Goal: Task Accomplishment & Management: Complete application form

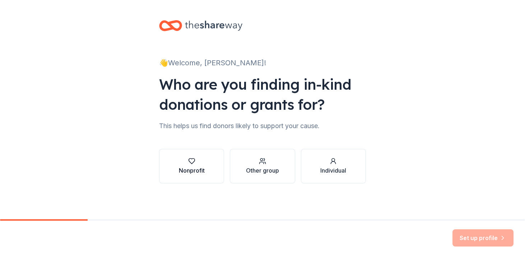
click at [206, 164] on button "Nonprofit" at bounding box center [191, 166] width 65 height 34
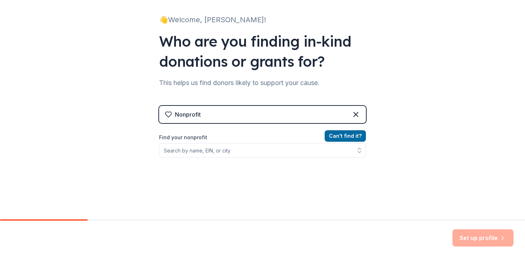
scroll to position [45, 0]
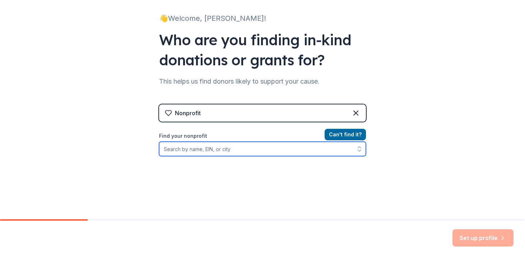
click at [249, 148] on input "Find your nonprofit" at bounding box center [262, 149] width 207 height 14
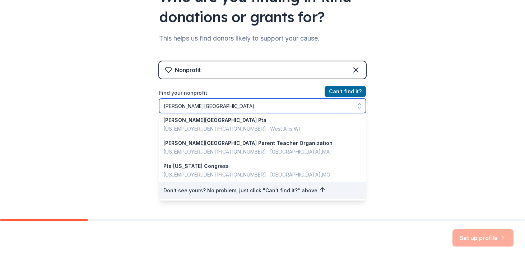
scroll to position [1, 0]
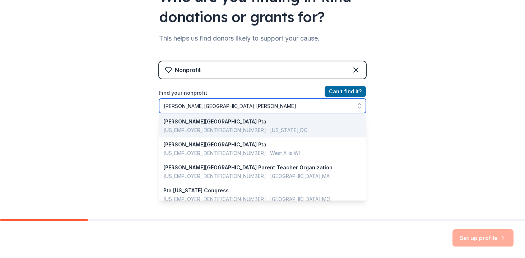
type input "[PERSON_NAME][GEOGRAPHIC_DATA] neenah"
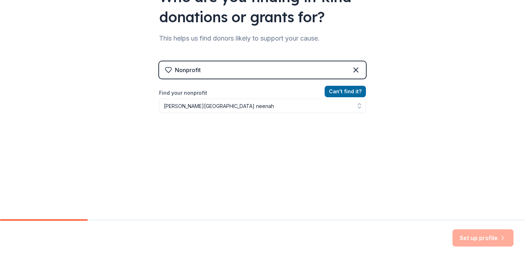
click at [339, 92] on div "Nonprofit Can ' t find it? Find your nonprofit [PERSON_NAME][GEOGRAPHIC_DATA] n…" at bounding box center [262, 123] width 207 height 124
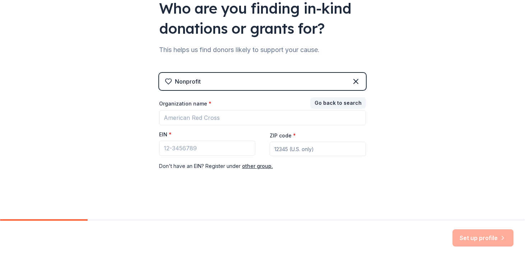
scroll to position [76, 0]
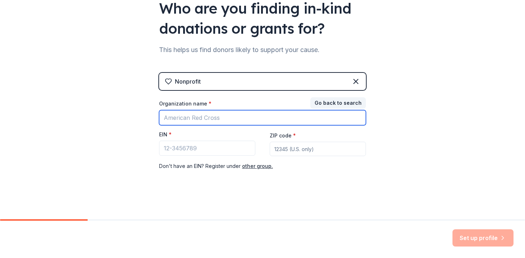
click at [187, 119] on input "Organization name *" at bounding box center [262, 117] width 207 height 15
type input "1"
type input "[PERSON_NAME][GEOGRAPHIC_DATA]"
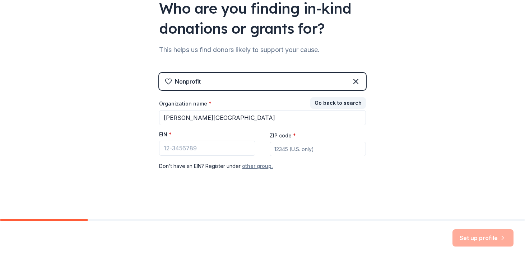
click at [257, 165] on button "other group." at bounding box center [257, 166] width 31 height 9
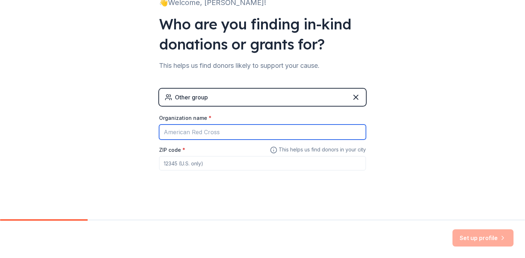
click at [256, 135] on input "Organization name *" at bounding box center [262, 132] width 207 height 15
type input "[PERSON_NAME][GEOGRAPHIC_DATA]"
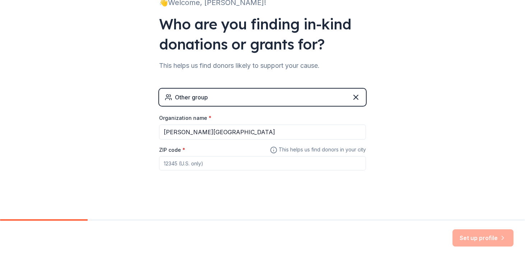
click at [234, 165] on input "ZIP code *" at bounding box center [262, 163] width 207 height 14
type input "54945"
click at [481, 234] on button "Set up profile" at bounding box center [483, 238] width 61 height 17
